Goal: Use online tool/utility: Use online tool/utility

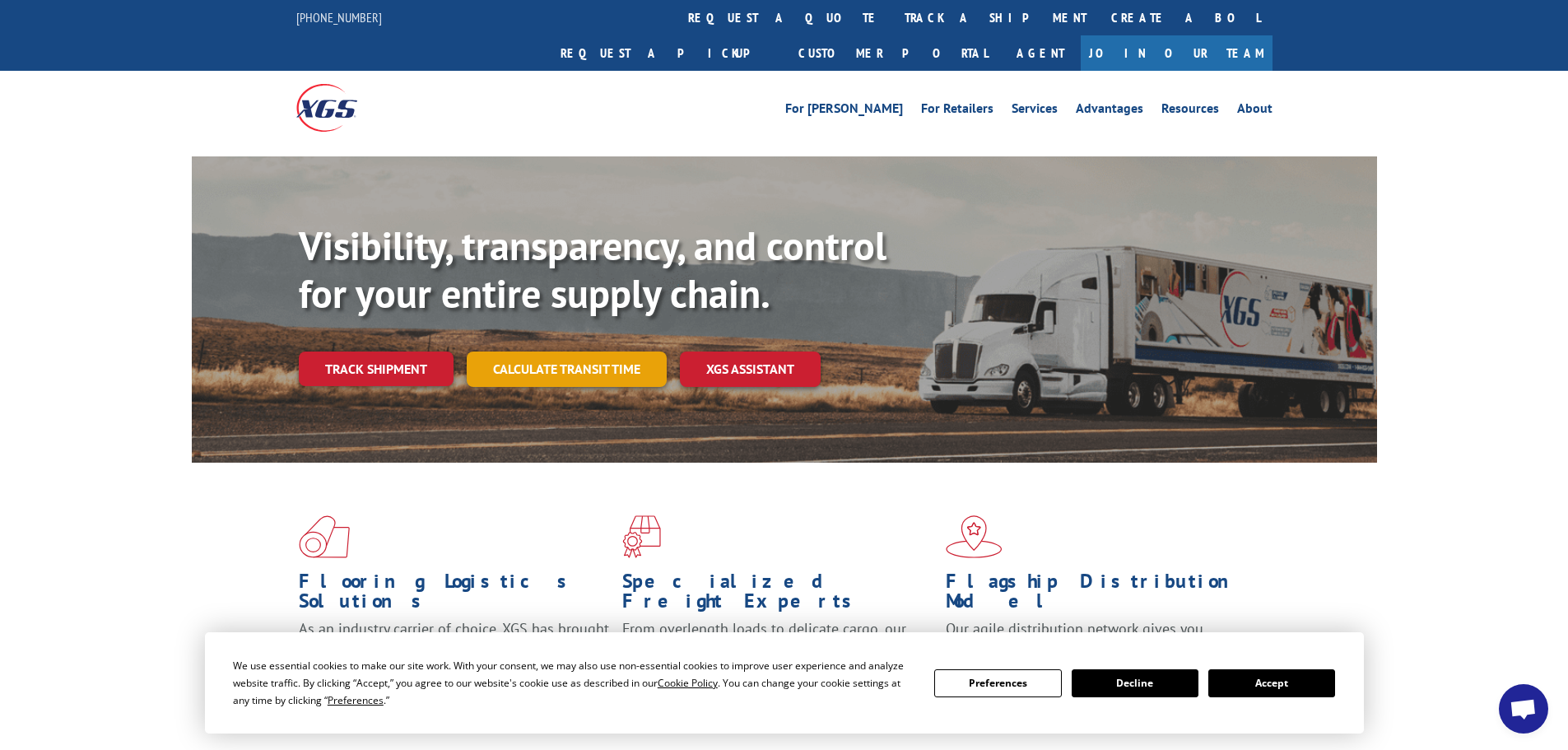
click at [608, 352] on link "Calculate transit time" at bounding box center [567, 369] width 200 height 36
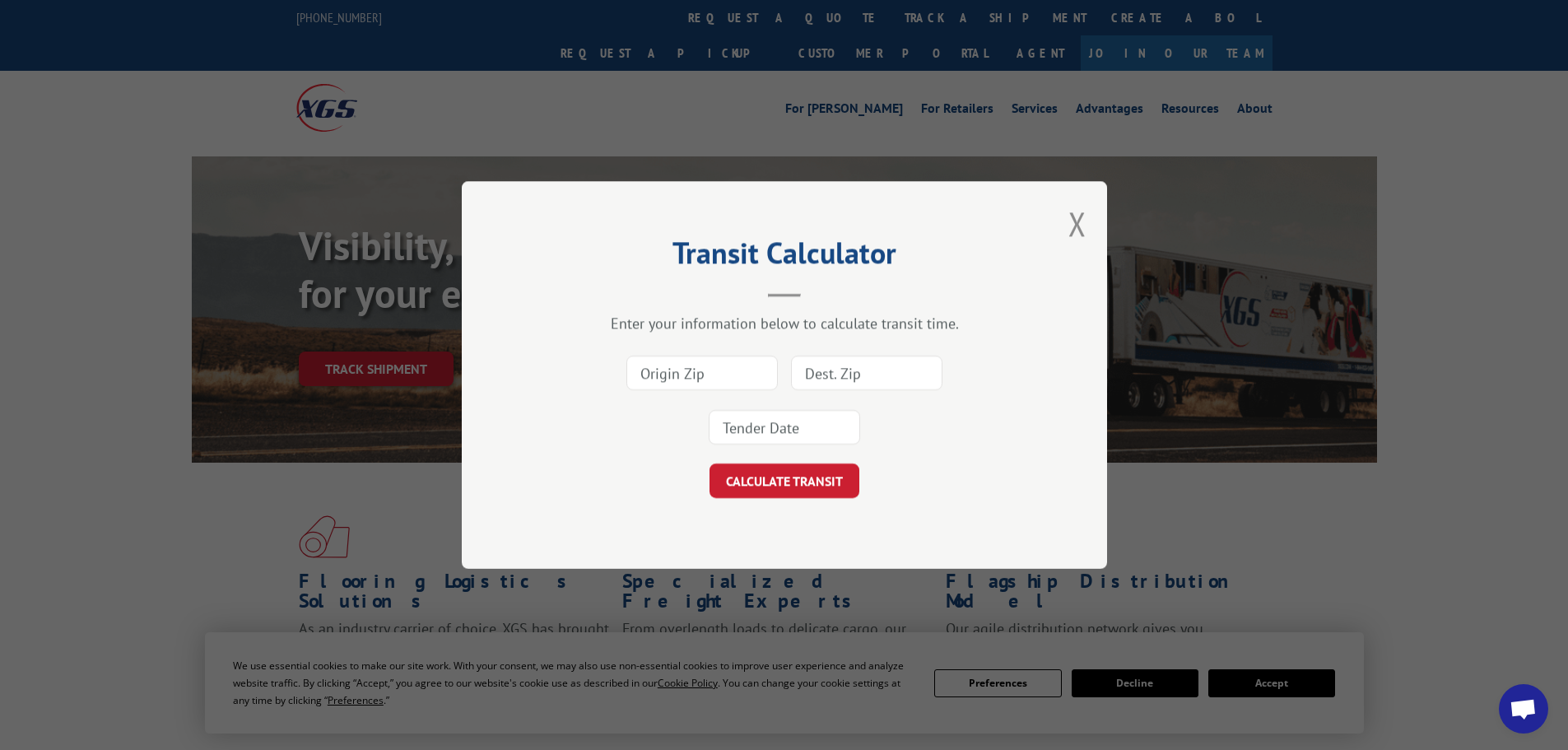
click at [735, 370] on input at bounding box center [703, 372] width 152 height 35
type input "30701"
click at [930, 370] on input at bounding box center [867, 372] width 152 height 35
type input "07643"
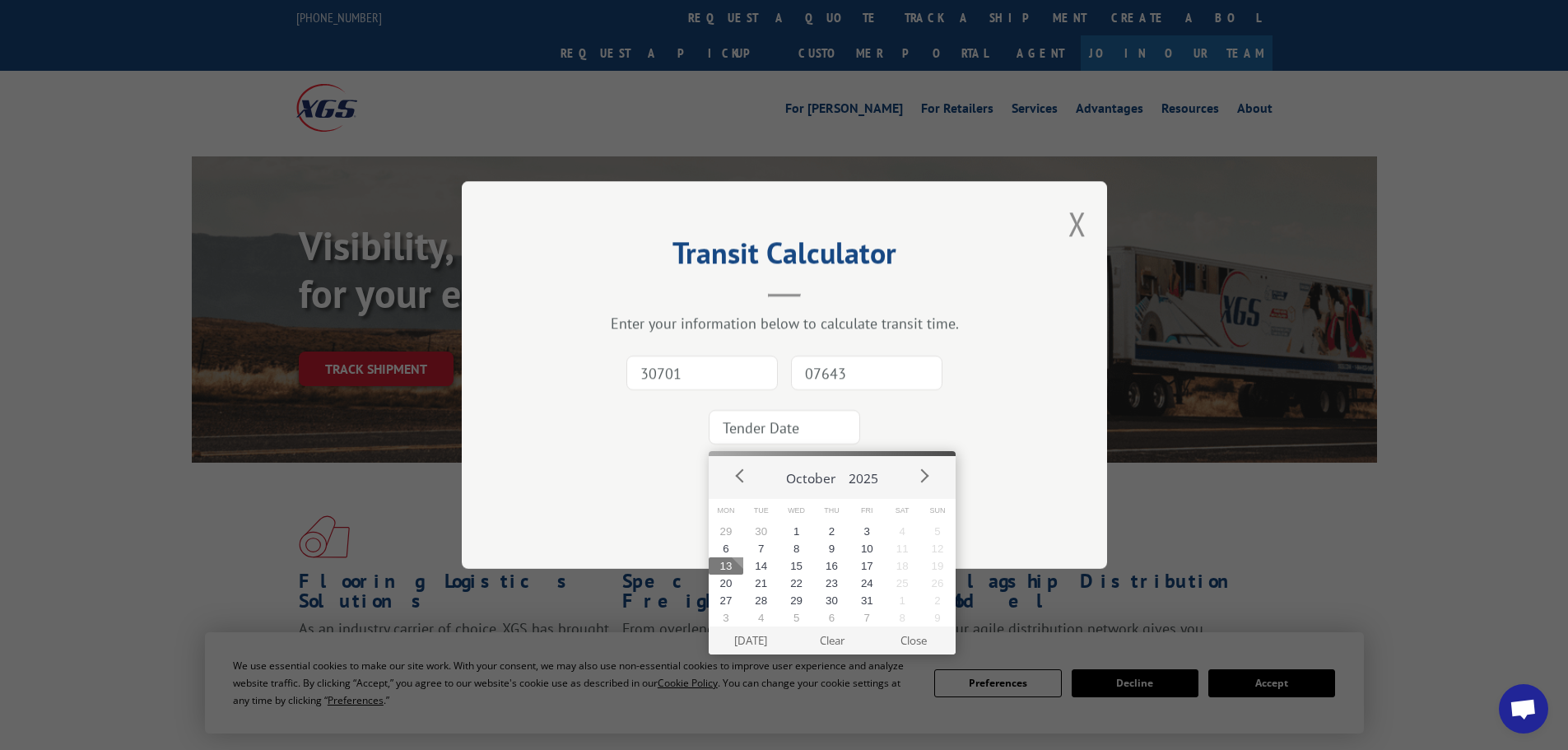
click at [755, 438] on input at bounding box center [785, 426] width 152 height 35
click at [770, 570] on button "14" at bounding box center [762, 566] width 36 height 17
type input "[DATE]"
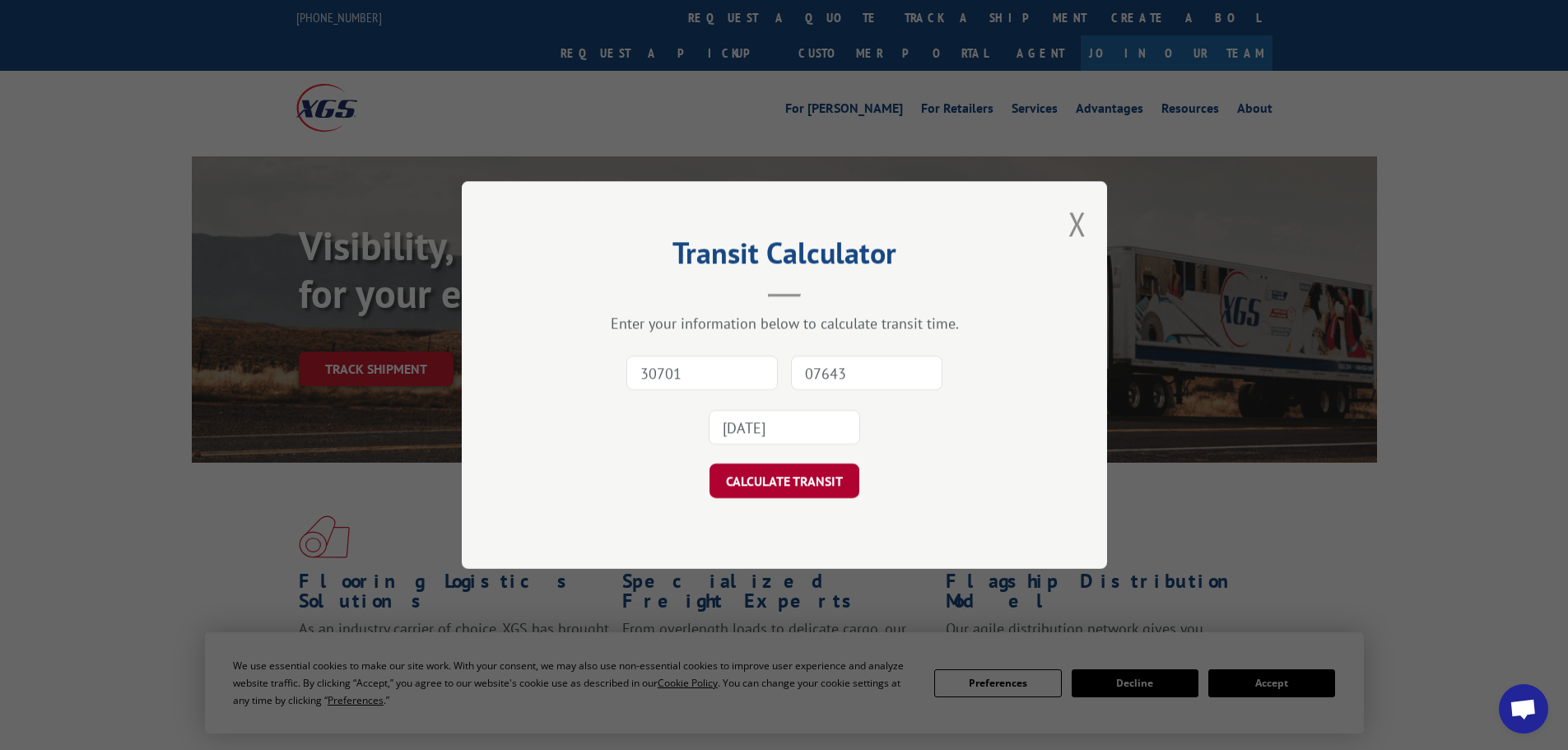
click at [742, 481] on button "CALCULATE TRANSIT" at bounding box center [785, 480] width 150 height 35
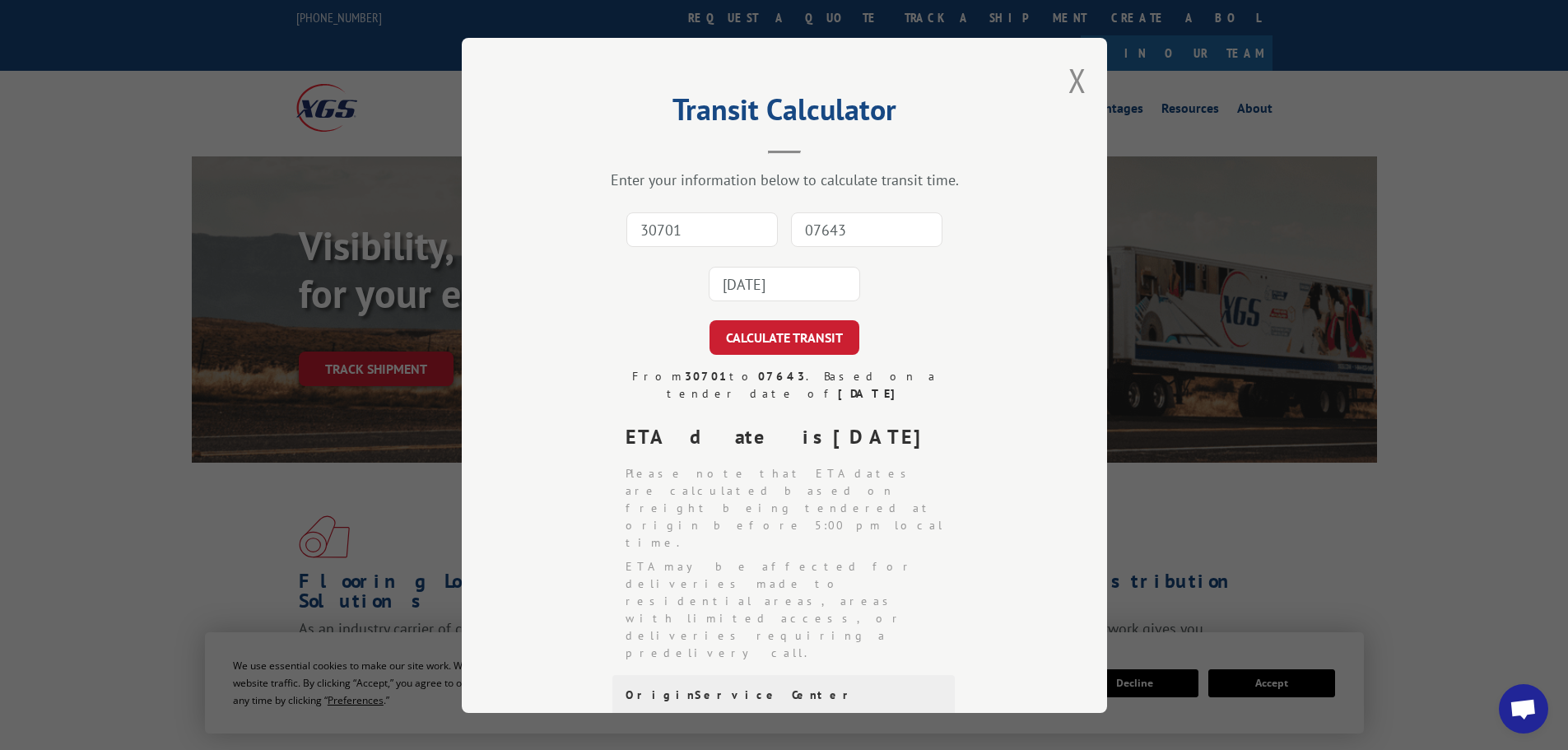
drag, startPoint x: 1067, startPoint y: 86, endPoint x: 1053, endPoint y: 107, distance: 25.2
click at [1068, 87] on button "Close modal" at bounding box center [1077, 79] width 18 height 44
